Goal: Communication & Community: Answer question/provide support

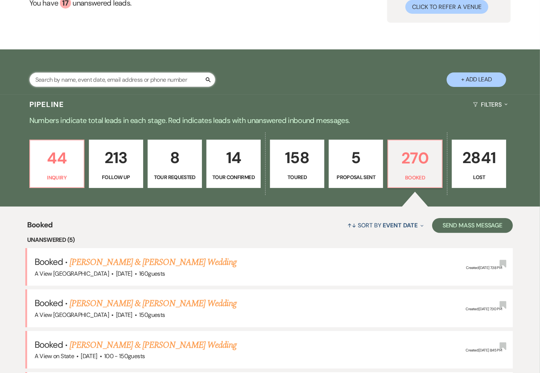
click at [151, 80] on input "text" at bounding box center [122, 79] width 186 height 14
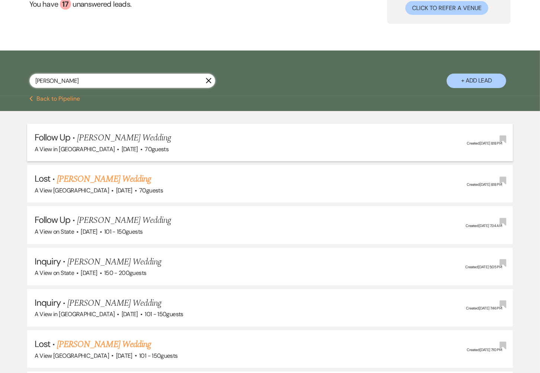
scroll to position [84, 0]
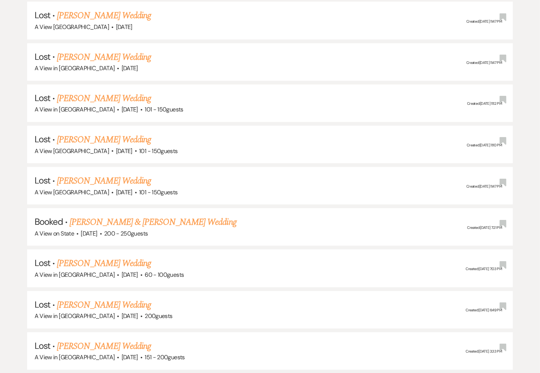
scroll to position [1621, 0]
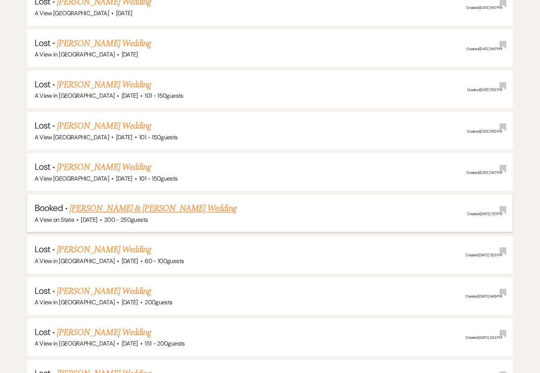
type input "[PERSON_NAME]"
click at [181, 202] on link "[PERSON_NAME] & [PERSON_NAME] Wedding" at bounding box center [153, 208] width 167 height 13
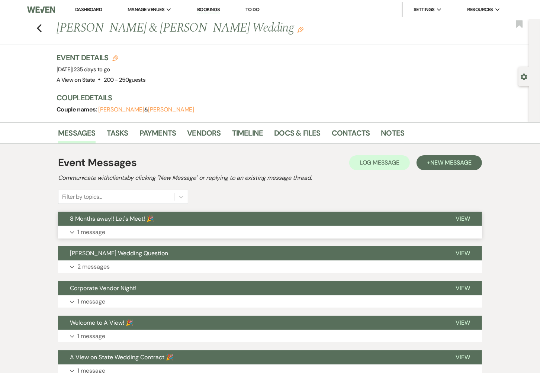
click at [218, 226] on button "Expand 1 message" at bounding box center [270, 232] width 424 height 13
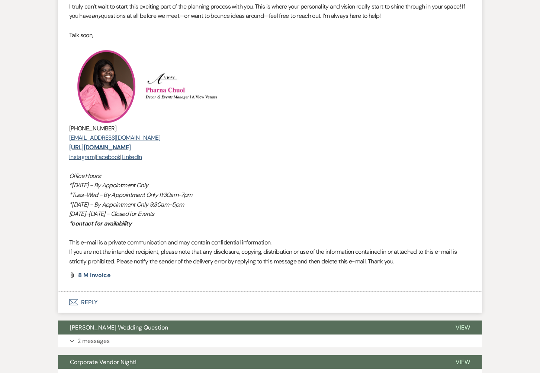
scroll to position [531, 0]
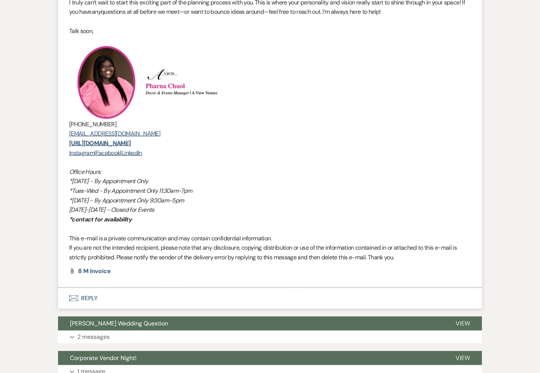
click at [99, 294] on button "Envelope Reply" at bounding box center [270, 298] width 424 height 21
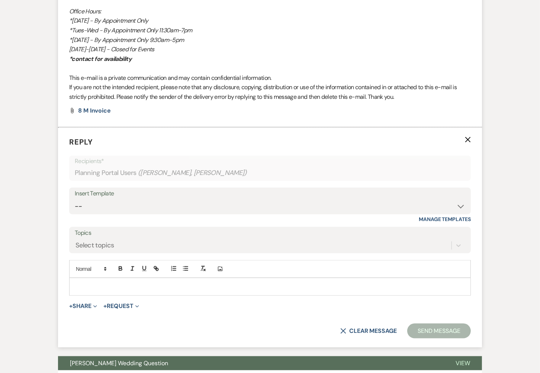
scroll to position [708, 0]
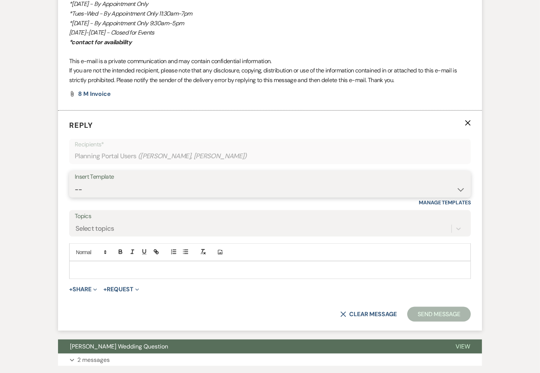
click at [209, 187] on select "-- Tour Confirmation Contract (Pre-Booked Leads) Out of office Inquiry Email Al…" at bounding box center [270, 190] width 390 height 14
select select "3704"
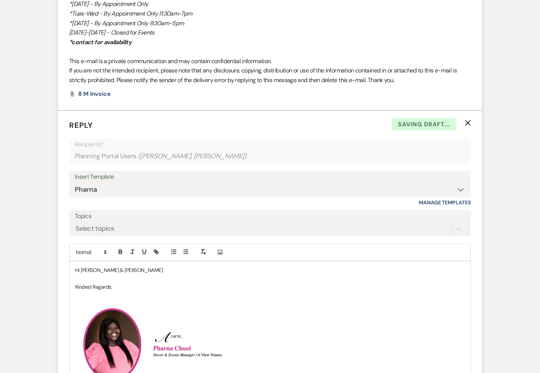
click at [118, 269] on p "Hi [PERSON_NAME] & [PERSON_NAME]" at bounding box center [270, 270] width 390 height 8
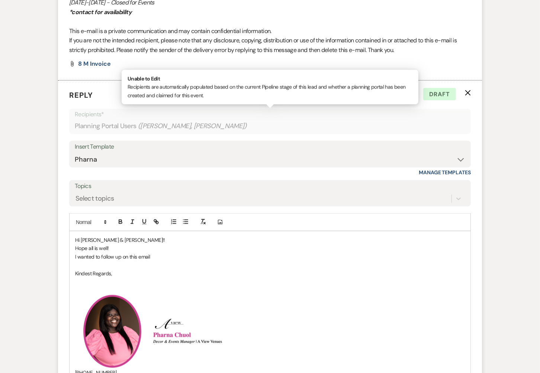
scroll to position [743, 0]
